Goal: Information Seeking & Learning: Learn about a topic

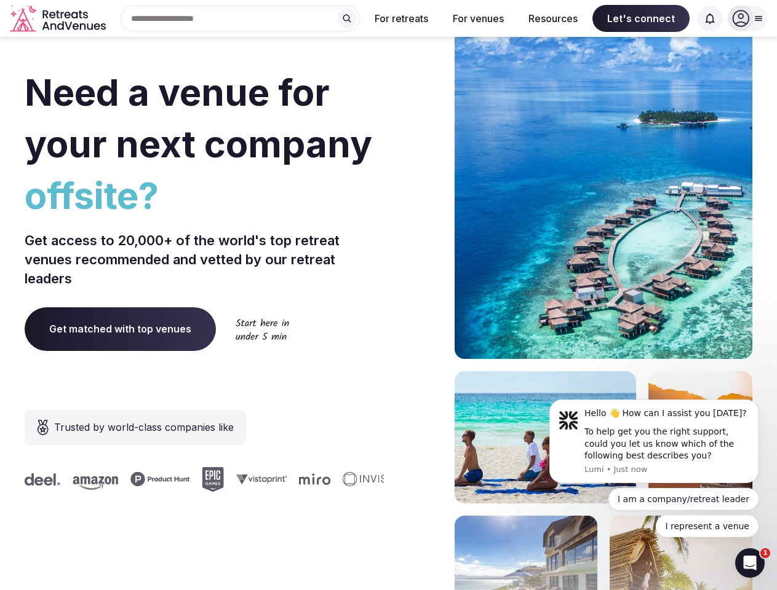
click at [388, 295] on div "Need a venue for your next company offsite? Get access to 20,000+ of the world'…" at bounding box center [388, 368] width 727 height 741
click at [240, 18] on div "Search Popular Destinations [GEOGRAPHIC_DATA], [GEOGRAPHIC_DATA] [GEOGRAPHIC_DA…" at bounding box center [235, 19] width 249 height 26
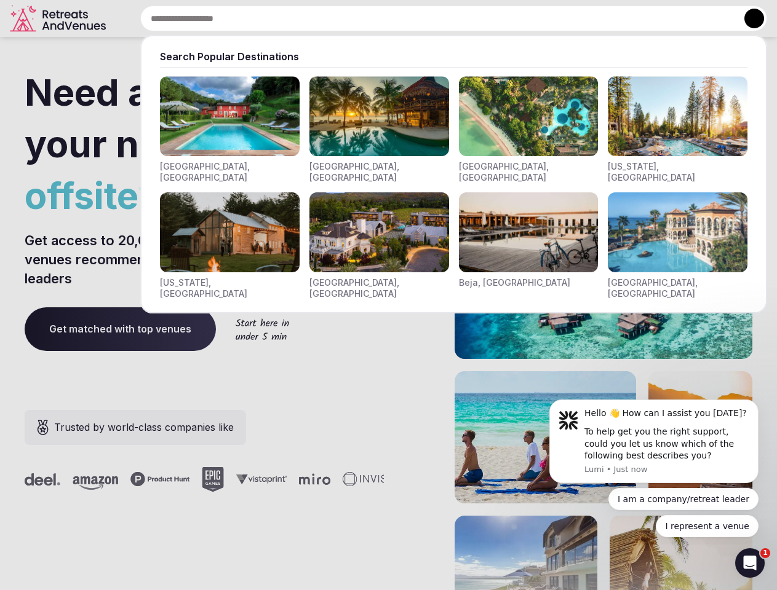
click at [347, 18] on input "text" at bounding box center [453, 19] width 627 height 26
click at [401, 18] on input "text" at bounding box center [453, 19] width 627 height 26
click at [478, 18] on input "text" at bounding box center [453, 19] width 627 height 26
click at [553, 18] on input "text" at bounding box center [453, 19] width 627 height 26
click at [641, 18] on input "text" at bounding box center [453, 19] width 627 height 26
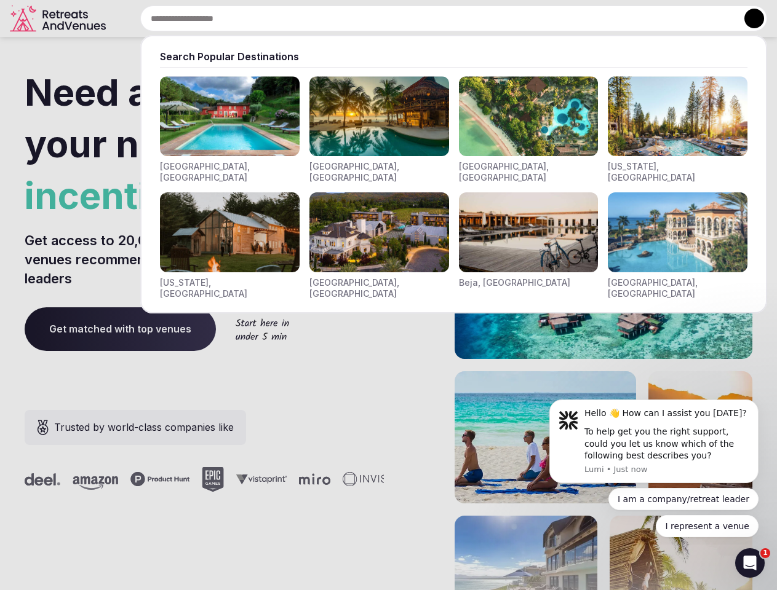
click at [710, 18] on input "text" at bounding box center [453, 19] width 627 height 26
click at [747, 18] on button at bounding box center [754, 19] width 20 height 20
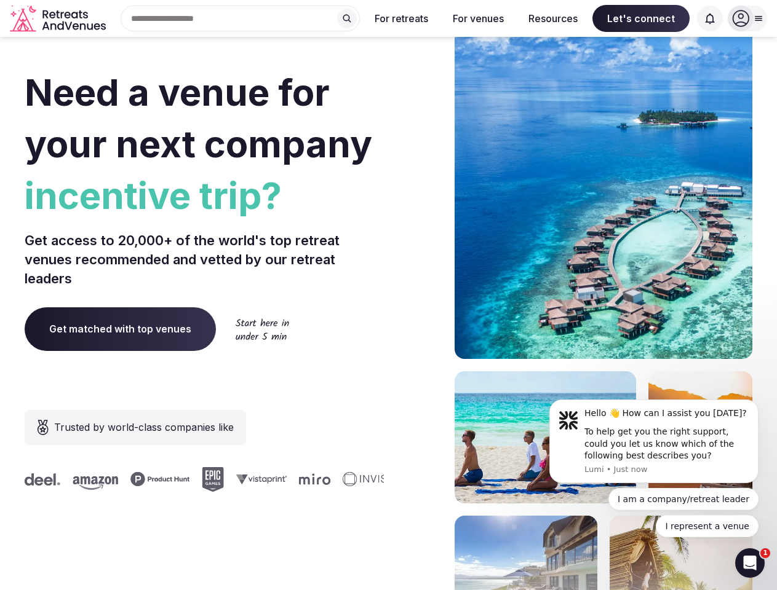
click at [654, 441] on div "To help get you the right support, could you let us know which of the following…" at bounding box center [666, 444] width 165 height 36
